Goal: Find specific page/section: Find specific page/section

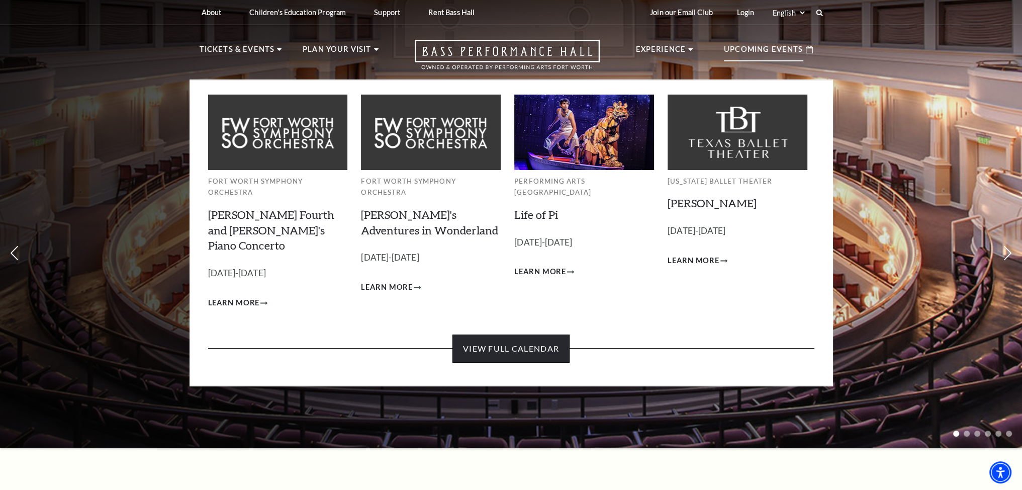
click at [509, 334] on link "View Full Calendar" at bounding box center [510, 348] width 117 height 28
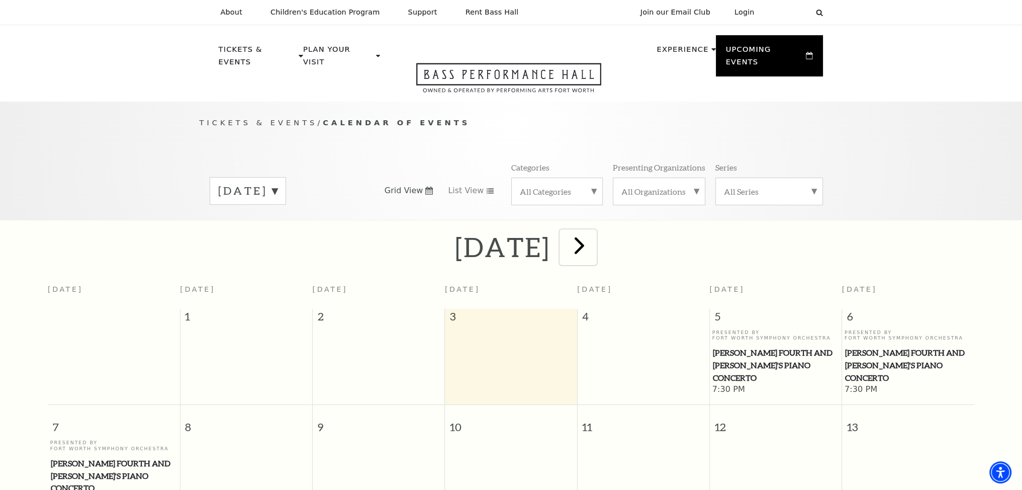
click at [594, 240] on span "next" at bounding box center [579, 245] width 29 height 29
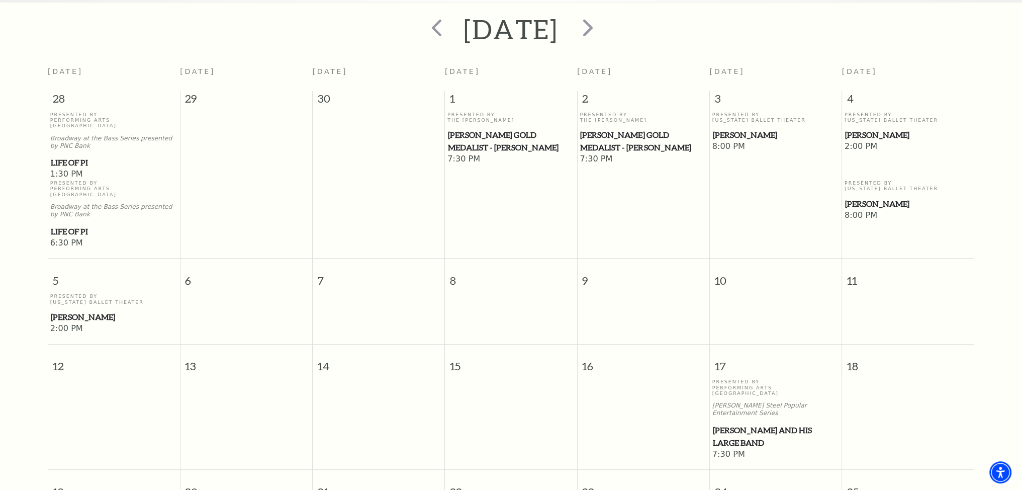
scroll to position [88, 0]
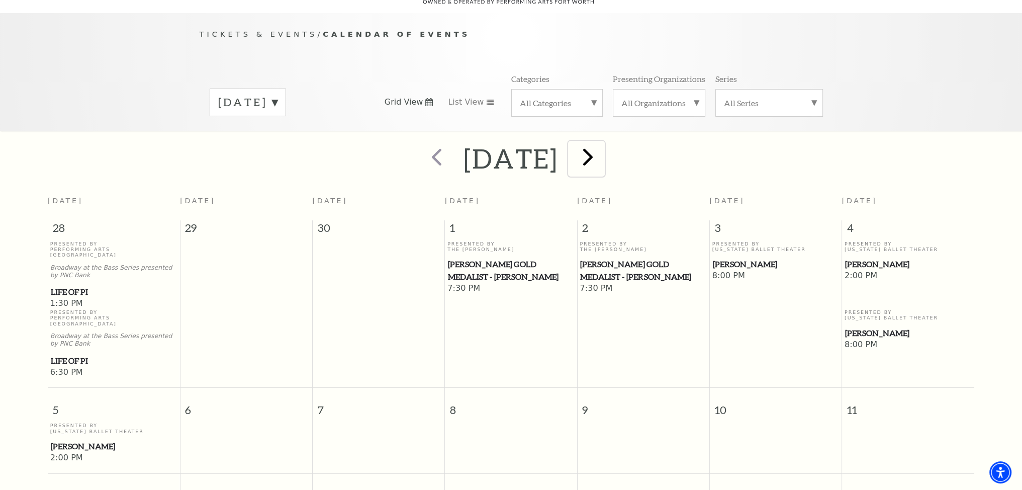
click at [602, 149] on span "next" at bounding box center [588, 156] width 29 height 29
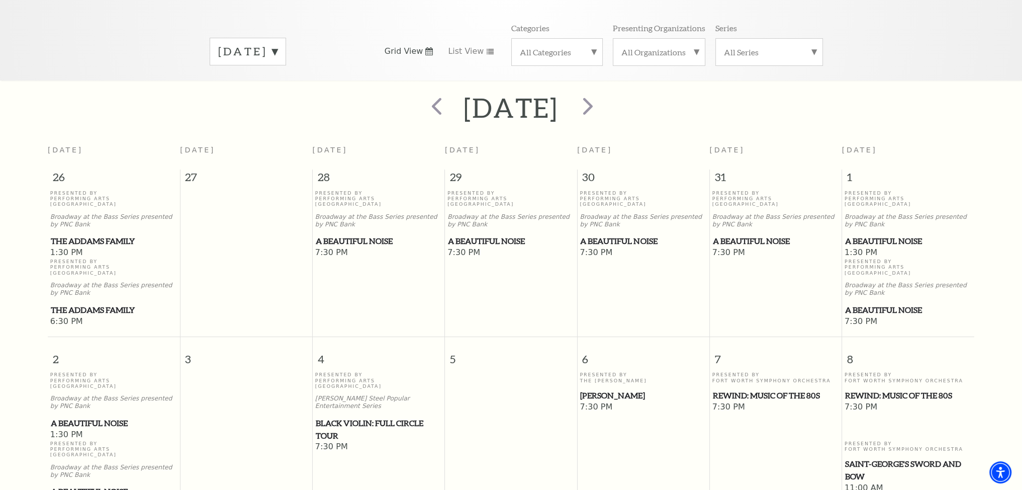
scroll to position [139, 0]
click at [602, 99] on span "next" at bounding box center [588, 106] width 29 height 29
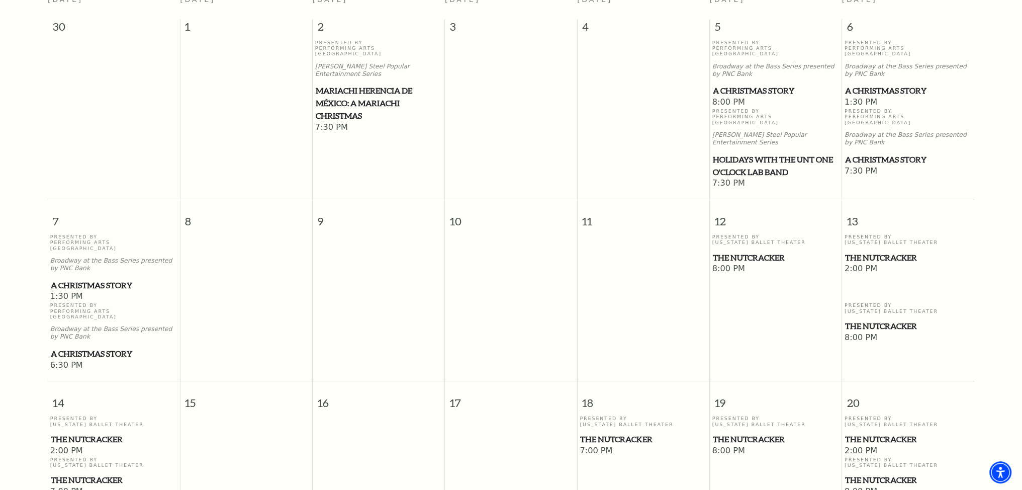
scroll to position [38, 0]
